Goal: Information Seeking & Learning: Learn about a topic

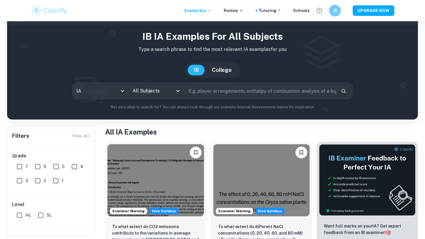
scroll to position [13, 0]
checkbox input "true"
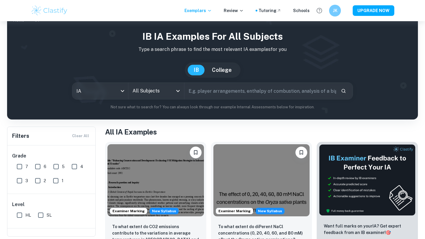
checkbox input "true"
click at [177, 90] on icon "Open" at bounding box center [177, 91] width 7 height 7
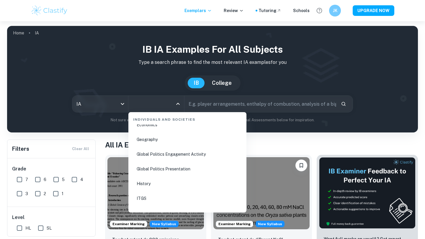
scroll to position [738, 0]
click at [182, 185] on li "Global Politics Presentation" at bounding box center [187, 185] width 113 height 14
type input "Global Politics Presentation"
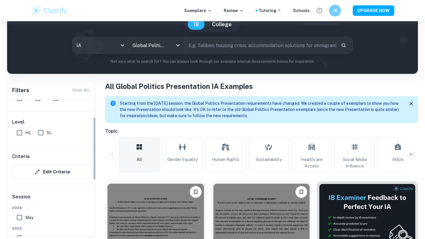
scroll to position [37, 0]
click at [19, 134] on input "HL" at bounding box center [20, 133] width 12 height 12
checkbox input "true"
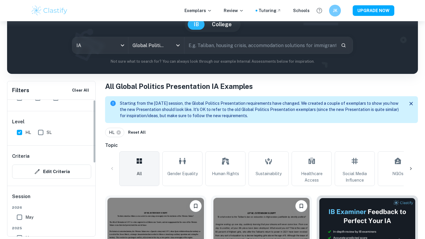
scroll to position [0, 0]
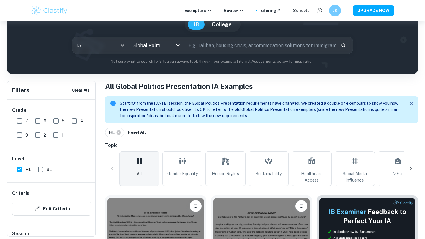
click at [38, 121] on input "6" at bounding box center [38, 121] width 12 height 12
checkbox input "true"
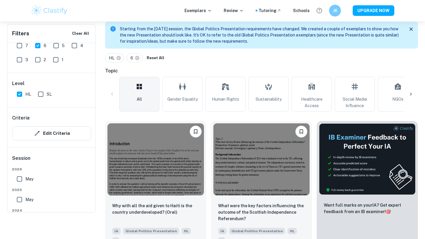
scroll to position [83, 0]
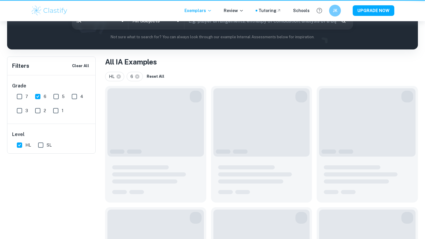
click at [198, 29] on input "text" at bounding box center [260, 21] width 152 height 17
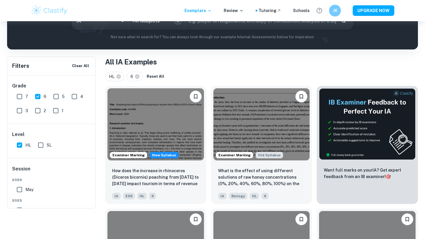
click at [177, 24] on icon "Open" at bounding box center [177, 20] width 7 height 7
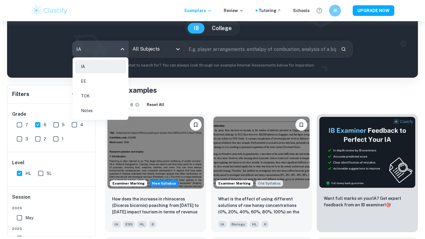
click at [122, 48] on body "We value your privacy We use cookies to enhance your browsing experience, serve…" at bounding box center [212, 85] width 425 height 239
click at [103, 82] on li "EE" at bounding box center [100, 82] width 51 height 14
checkbox input "false"
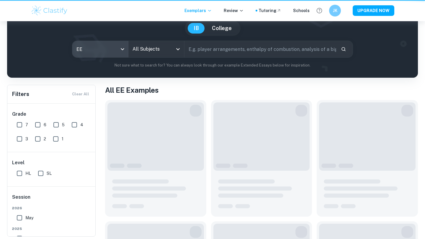
type input "ee"
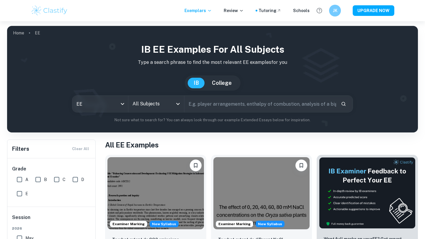
click at [202, 108] on input "text" at bounding box center [260, 104] width 152 height 17
type input "global politcs"
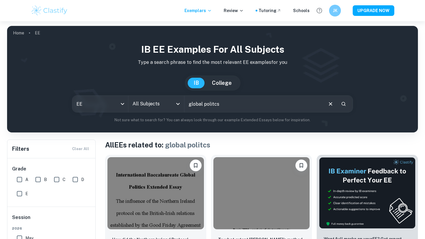
click at [19, 174] on input "A" at bounding box center [20, 180] width 12 height 12
checkbox input "true"
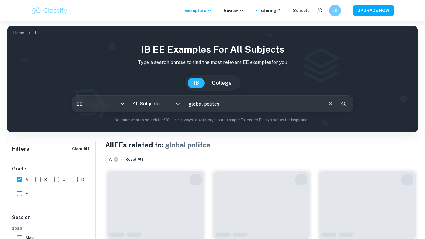
scroll to position [52, 0]
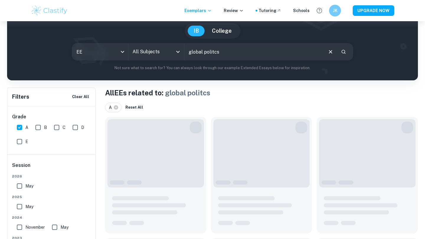
click at [19, 160] on div "Session [DATE] [DATE] [DATE] May [DATE] May [DATE] May [DATE] May Other Other" at bounding box center [51, 240] width 88 height 170
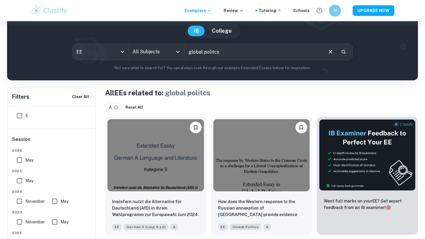
scroll to position [58, 0]
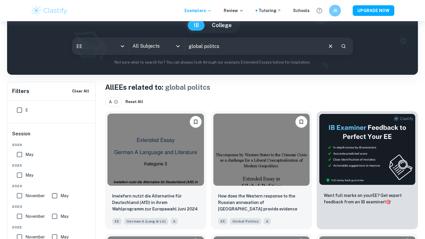
click at [20, 156] on input "May" at bounding box center [20, 155] width 12 height 12
checkbox input "true"
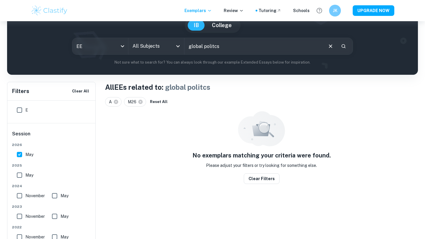
scroll to position [79, 0]
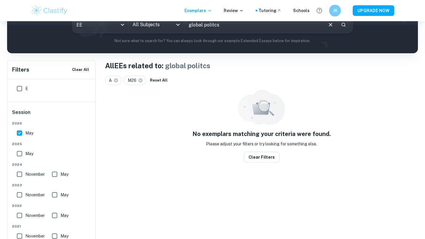
click at [17, 153] on input "May" at bounding box center [20, 154] width 12 height 12
checkbox input "true"
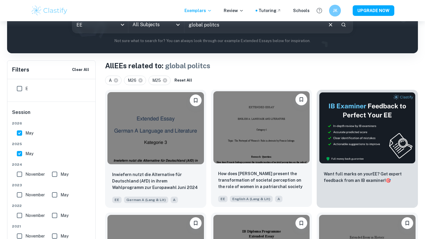
click at [269, 135] on img at bounding box center [261, 127] width 96 height 72
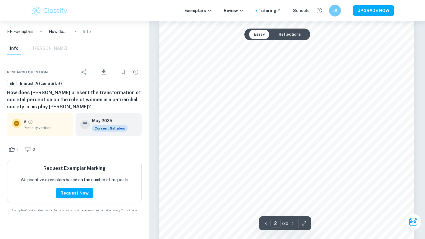
scroll to position [482, 0]
type input "1"
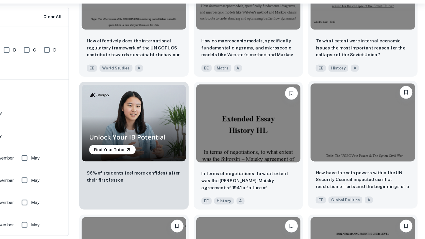
scroll to position [322, 0]
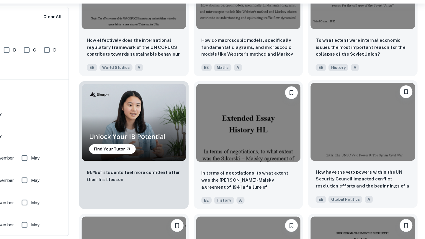
click at [343, 146] on img at bounding box center [367, 131] width 96 height 72
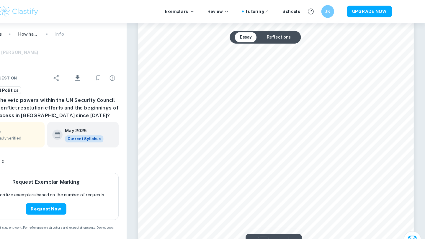
scroll to position [823, 0]
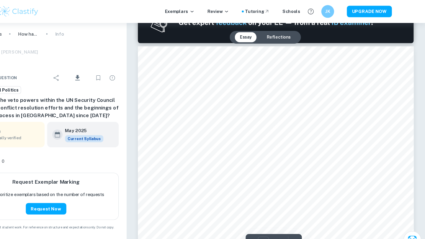
type input "1"
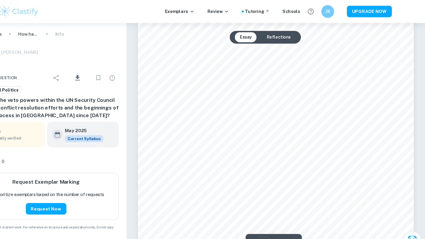
scroll to position [89, 0]
